Goal: Transaction & Acquisition: Purchase product/service

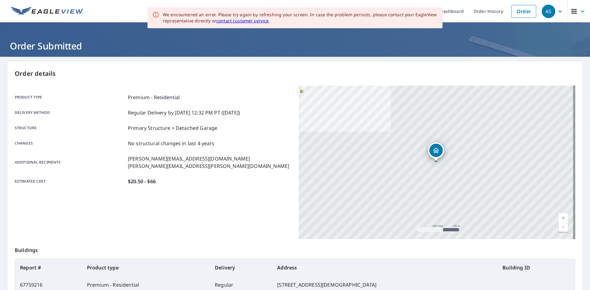
scroll to position [55, 0]
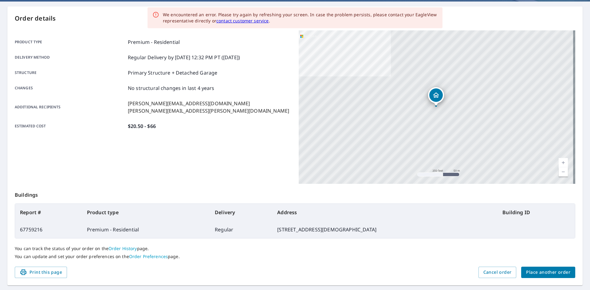
click at [541, 277] on button "Place another order" at bounding box center [548, 272] width 54 height 11
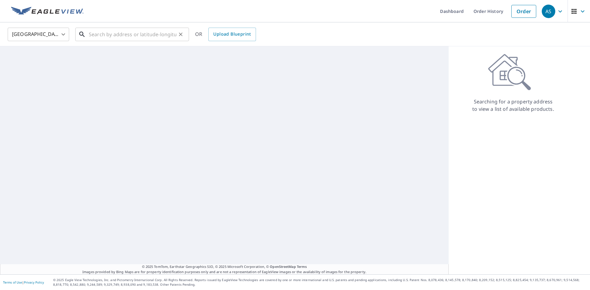
click at [97, 34] on input "text" at bounding box center [133, 34] width 88 height 17
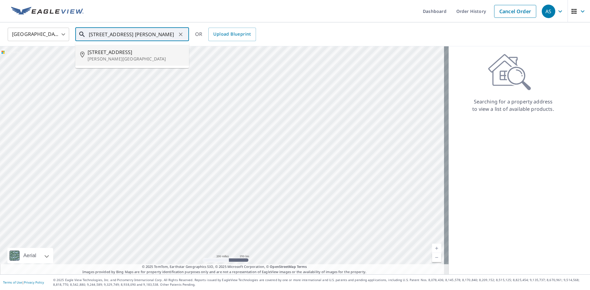
click at [131, 54] on span "[STREET_ADDRESS]" at bounding box center [136, 52] width 97 height 7
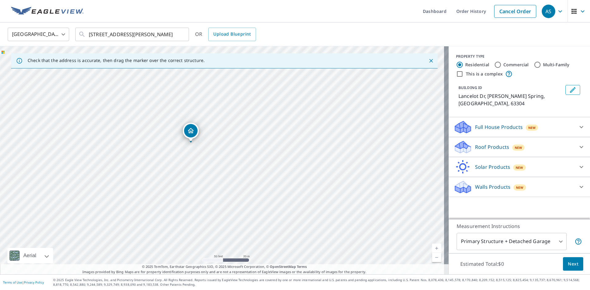
drag, startPoint x: 318, startPoint y: 174, endPoint x: 250, endPoint y: 211, distance: 77.4
click at [253, 211] on div "Lancelot [PERSON_NAME][GEOGRAPHIC_DATA]" at bounding box center [224, 160] width 449 height 228
drag, startPoint x: 247, startPoint y: 149, endPoint x: 162, endPoint y: 162, distance: 85.9
click at [162, 162] on div "Lancelot [PERSON_NAME][GEOGRAPHIC_DATA]" at bounding box center [224, 160] width 449 height 228
drag, startPoint x: 352, startPoint y: 171, endPoint x: 153, endPoint y: 109, distance: 208.8
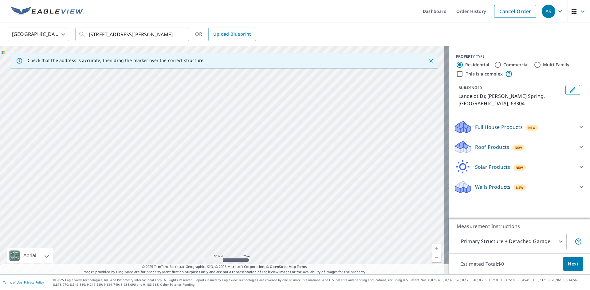
click at [153, 109] on div "Lancelot [PERSON_NAME][GEOGRAPHIC_DATA]" at bounding box center [224, 160] width 449 height 228
drag, startPoint x: 278, startPoint y: 194, endPoint x: 256, endPoint y: 104, distance: 92.7
click at [256, 104] on div "Lancelot [PERSON_NAME][GEOGRAPHIC_DATA]" at bounding box center [224, 160] width 449 height 228
drag, startPoint x: 130, startPoint y: 177, endPoint x: 230, endPoint y: 97, distance: 128.0
click at [230, 97] on div "Lancelot [PERSON_NAME][GEOGRAPHIC_DATA]" at bounding box center [224, 160] width 449 height 228
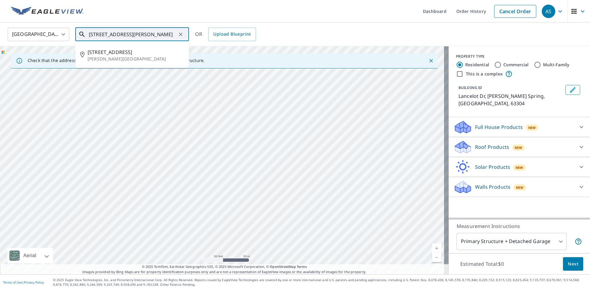
click at [100, 34] on input "[STREET_ADDRESS][PERSON_NAME]" at bounding box center [133, 34] width 88 height 17
click at [135, 59] on p "[PERSON_NAME][GEOGRAPHIC_DATA]" at bounding box center [136, 59] width 97 height 6
type input "[STREET_ADDRESS][PERSON_NAME]"
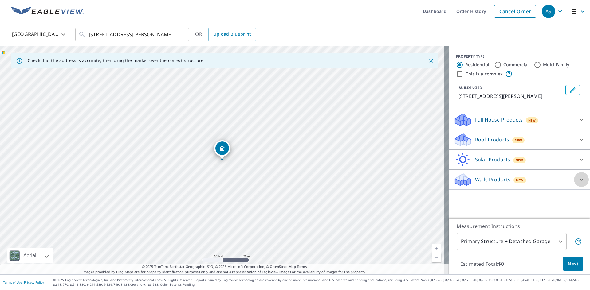
click at [578, 180] on icon at bounding box center [581, 179] width 7 height 7
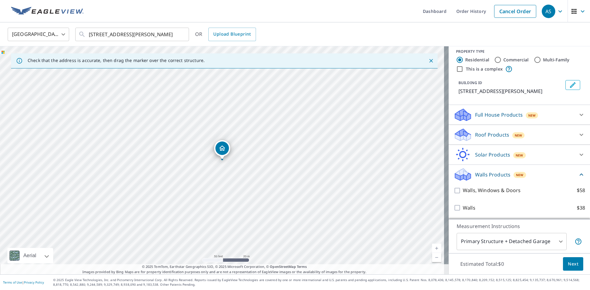
scroll to position [12, 0]
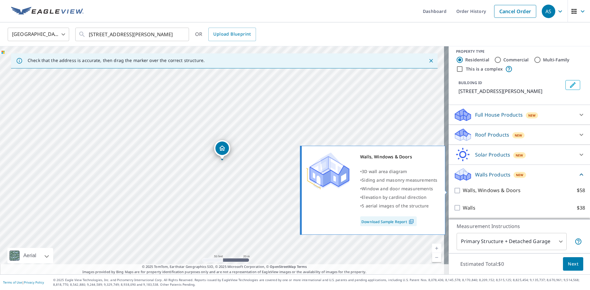
click at [454, 191] on input "Walls, Windows & Doors $58" at bounding box center [458, 190] width 9 height 7
checkbox input "true"
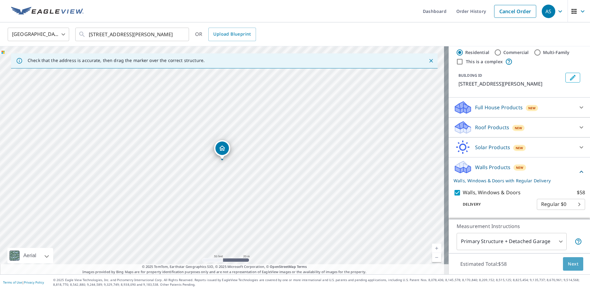
click at [573, 265] on span "Next" at bounding box center [573, 265] width 10 height 8
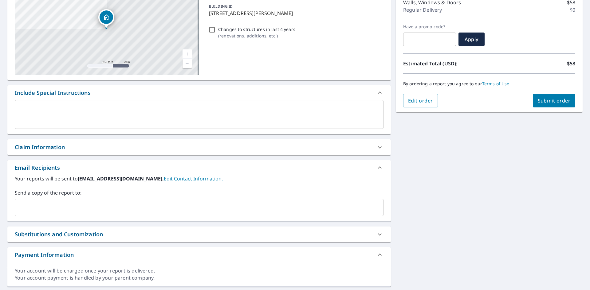
scroll to position [92, 0]
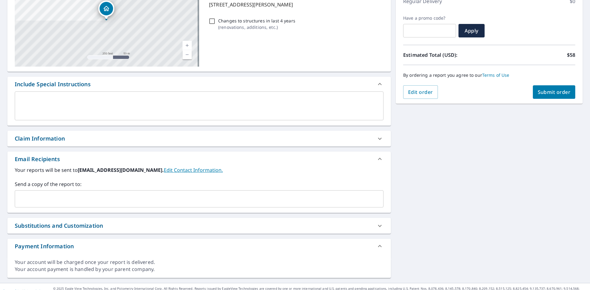
click at [41, 195] on input "text" at bounding box center [195, 199] width 354 height 12
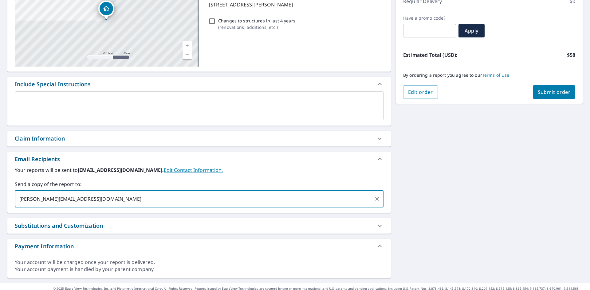
type input "[EMAIL_ADDRESS][DOMAIN_NAME]"
type input "[PERSON_NAME][EMAIL_ADDRESS][PERSON_NAME][DOMAIN_NAME]"
click at [551, 95] on span "Submit order" at bounding box center [554, 92] width 33 height 7
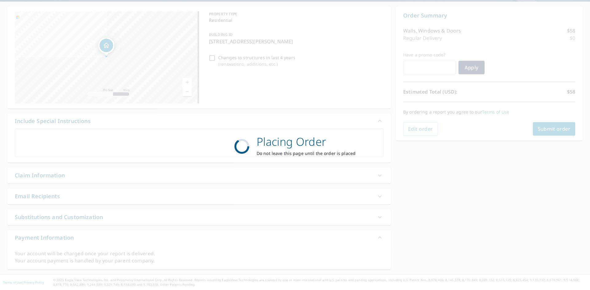
scroll to position [55, 0]
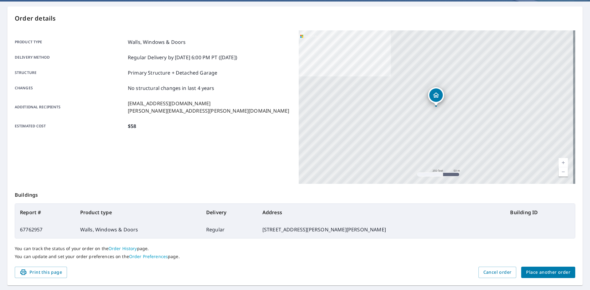
click at [545, 272] on span "Place another order" at bounding box center [548, 273] width 44 height 8
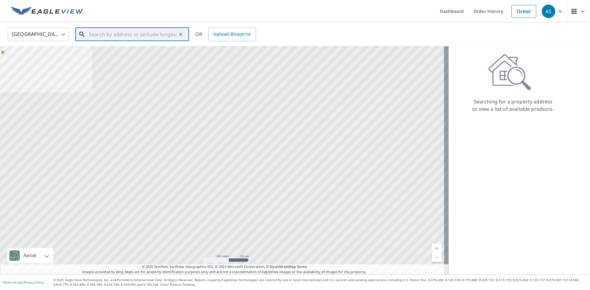
click at [111, 34] on input "text" at bounding box center [133, 34] width 88 height 17
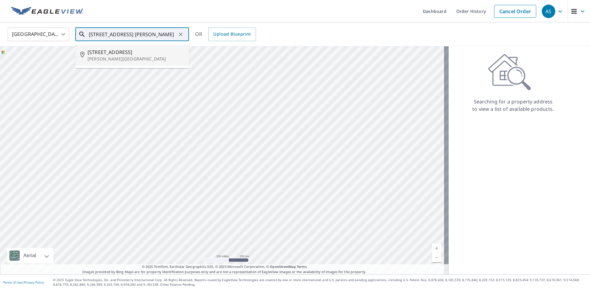
click at [109, 65] on li "[STREET_ADDRESS][PERSON_NAME]" at bounding box center [132, 55] width 114 height 21
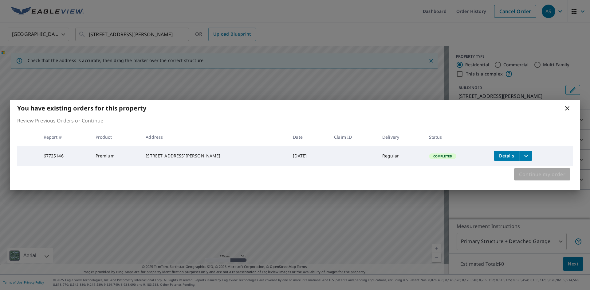
click at [550, 175] on span "Continue my order" at bounding box center [542, 174] width 46 height 9
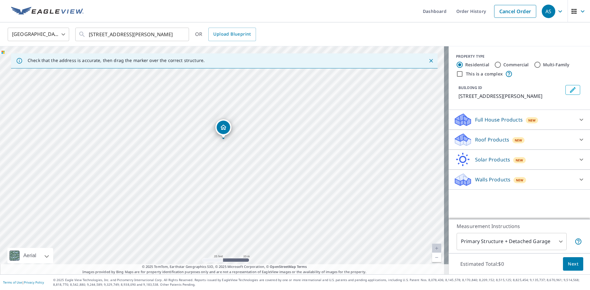
drag, startPoint x: 79, startPoint y: 136, endPoint x: 154, endPoint y: 133, distance: 75.1
click at [154, 133] on div "[STREET_ADDRESS][PERSON_NAME]" at bounding box center [224, 160] width 449 height 228
drag, startPoint x: 264, startPoint y: 130, endPoint x: 282, endPoint y: 224, distance: 95.7
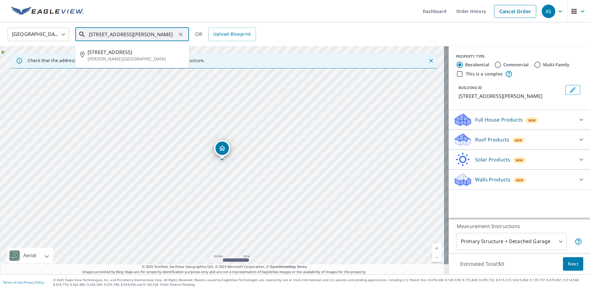
click at [122, 34] on input "[STREET_ADDRESS][PERSON_NAME]" at bounding box center [133, 34] width 88 height 17
click at [128, 59] on p "[PERSON_NAME][GEOGRAPHIC_DATA]" at bounding box center [136, 59] width 97 height 6
type input "[STREET_ADDRESS][PERSON_NAME]"
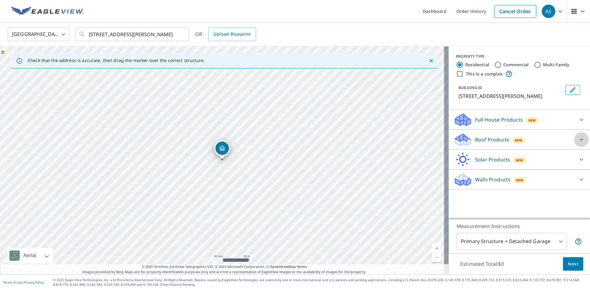
click at [578, 144] on icon at bounding box center [581, 139] width 7 height 7
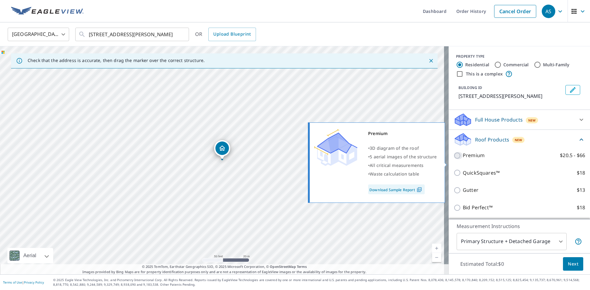
click at [454, 160] on input "Premium $20.5 - $66" at bounding box center [458, 155] width 9 height 7
checkbox input "true"
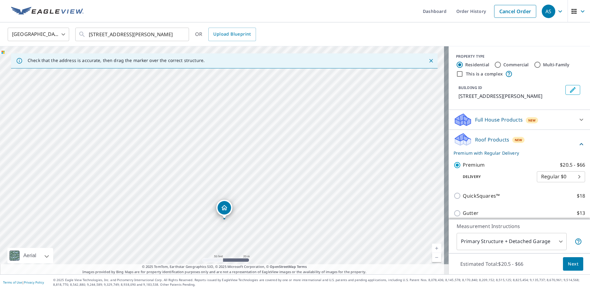
drag, startPoint x: 223, startPoint y: 132, endPoint x: 211, endPoint y: 176, distance: 45.8
click at [211, 176] on div "[STREET_ADDRESS][PERSON_NAME]" at bounding box center [224, 160] width 449 height 228
click at [570, 267] on span "Next" at bounding box center [573, 265] width 10 height 8
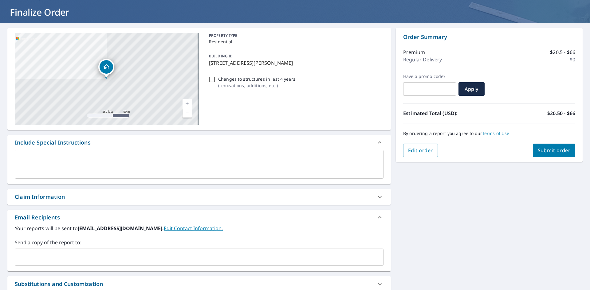
scroll to position [92, 0]
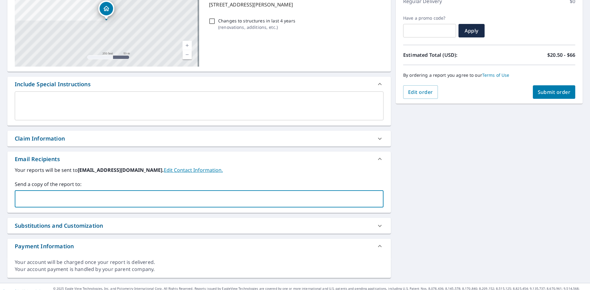
click at [73, 199] on input "text" at bounding box center [195, 199] width 354 height 12
type input "[EMAIL_ADDRESS][DOMAIN_NAME]"
type input "[PERSON_NAME][EMAIL_ADDRESS][DOMAIN_NAME]"
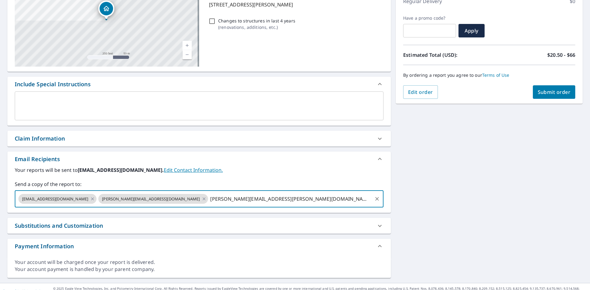
type input "[PERSON_NAME][EMAIL_ADDRESS][PERSON_NAME][DOMAIN_NAME]"
click at [535, 89] on button "Submit order" at bounding box center [554, 92] width 43 height 14
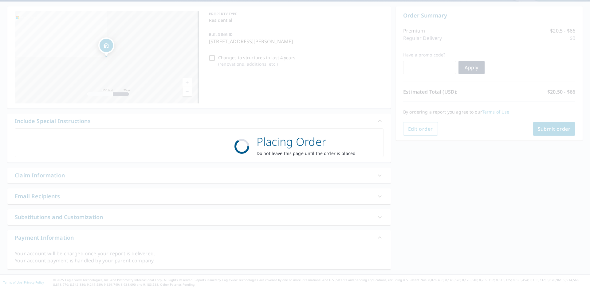
scroll to position [55, 0]
